Goal: Information Seeking & Learning: Learn about a topic

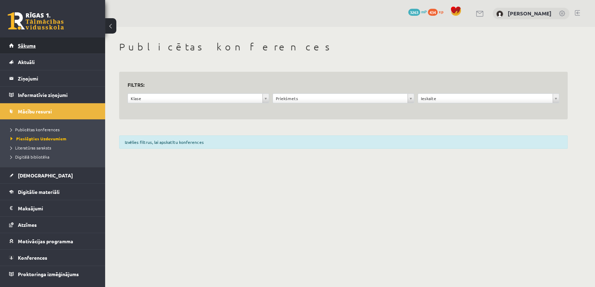
click at [36, 40] on link "Sākums" at bounding box center [52, 45] width 87 height 16
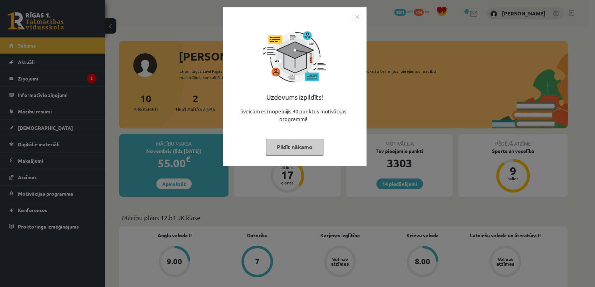
click at [281, 148] on button "Pildīt nākamo" at bounding box center [294, 147] width 57 height 16
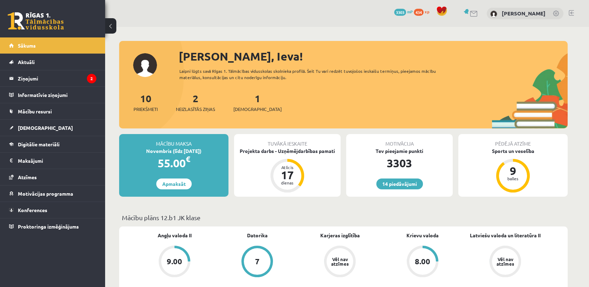
click at [204, 103] on div "2 Neizlasītās ziņas" at bounding box center [195, 102] width 39 height 22
click at [195, 103] on link "2 Neizlasītās ziņas" at bounding box center [195, 102] width 39 height 21
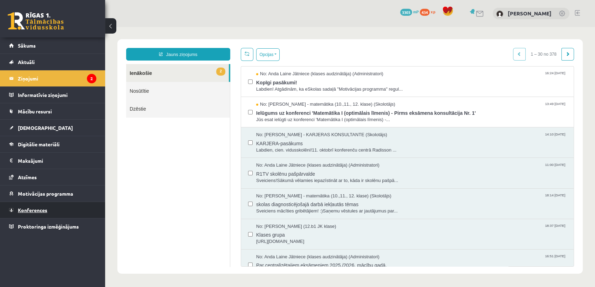
click at [19, 209] on span "Konferences" at bounding box center [32, 210] width 29 height 6
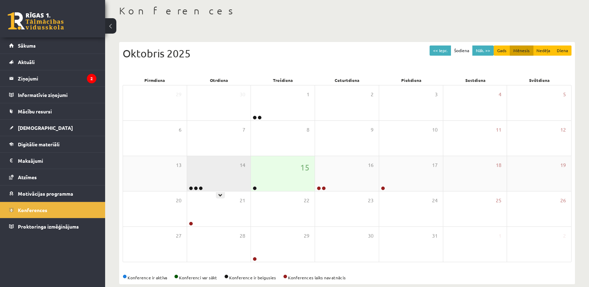
scroll to position [47, 0]
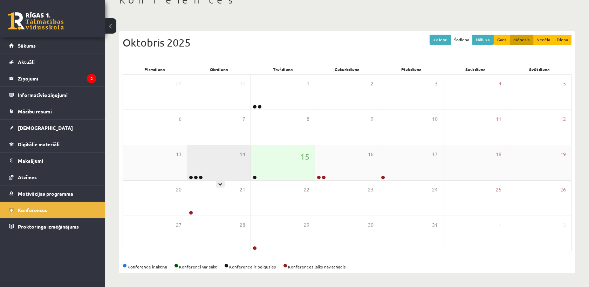
click at [221, 164] on div "14" at bounding box center [219, 162] width 64 height 35
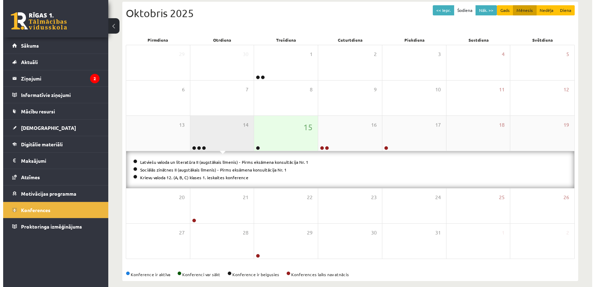
scroll to position [84, 0]
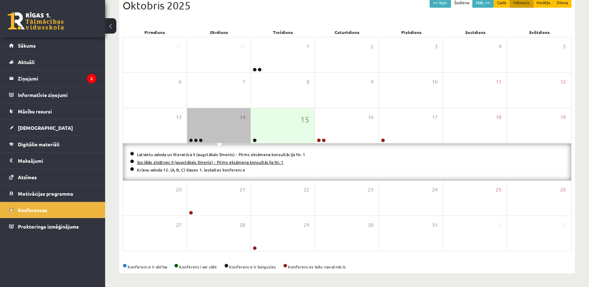
click at [231, 159] on link "Sociālās zinātnes II (augstākais līmenis) - Pirms eksāmena konsultācija Nr. 1" at bounding box center [210, 162] width 146 height 6
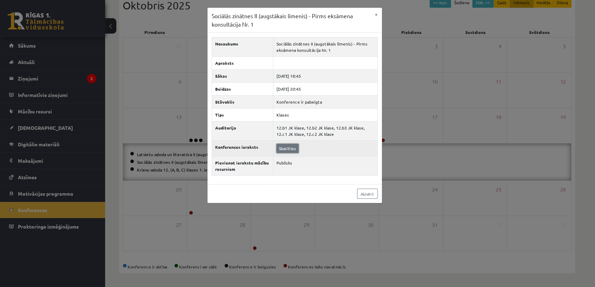
click at [287, 150] on link "Skatīties" at bounding box center [288, 148] width 22 height 9
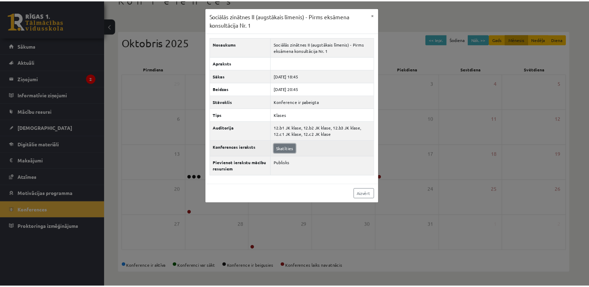
scroll to position [47, 0]
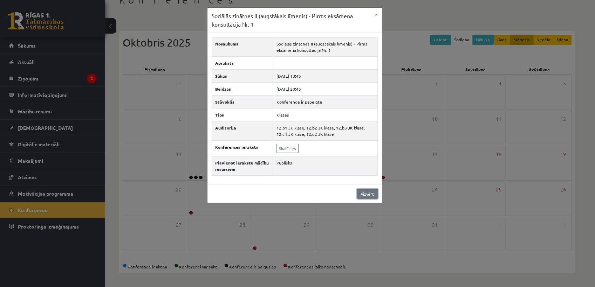
click at [373, 196] on link "Aizvērt" at bounding box center [367, 194] width 21 height 10
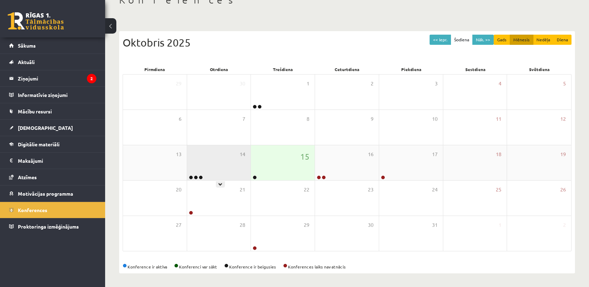
click at [201, 162] on div "14" at bounding box center [219, 162] width 64 height 35
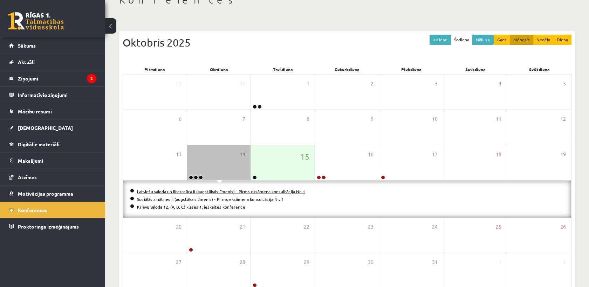
click at [179, 191] on link "Latviešu valoda un literatūra II (augstākais līmenis) - Pirms eksāmena konsultā…" at bounding box center [221, 192] width 168 height 6
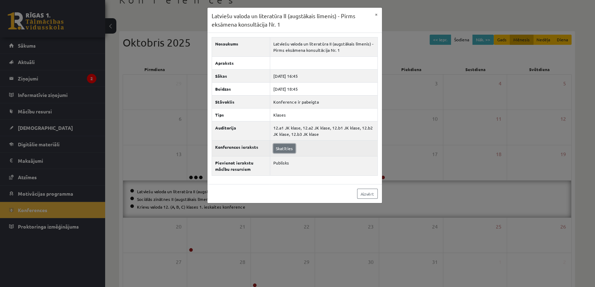
click at [292, 147] on link "Skatīties" at bounding box center [284, 148] width 22 height 9
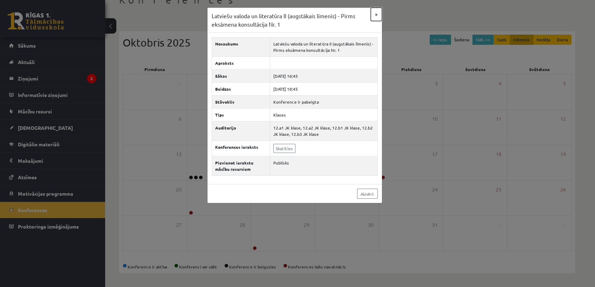
click at [377, 13] on button "×" at bounding box center [376, 14] width 11 height 13
